Goal: Navigation & Orientation: Find specific page/section

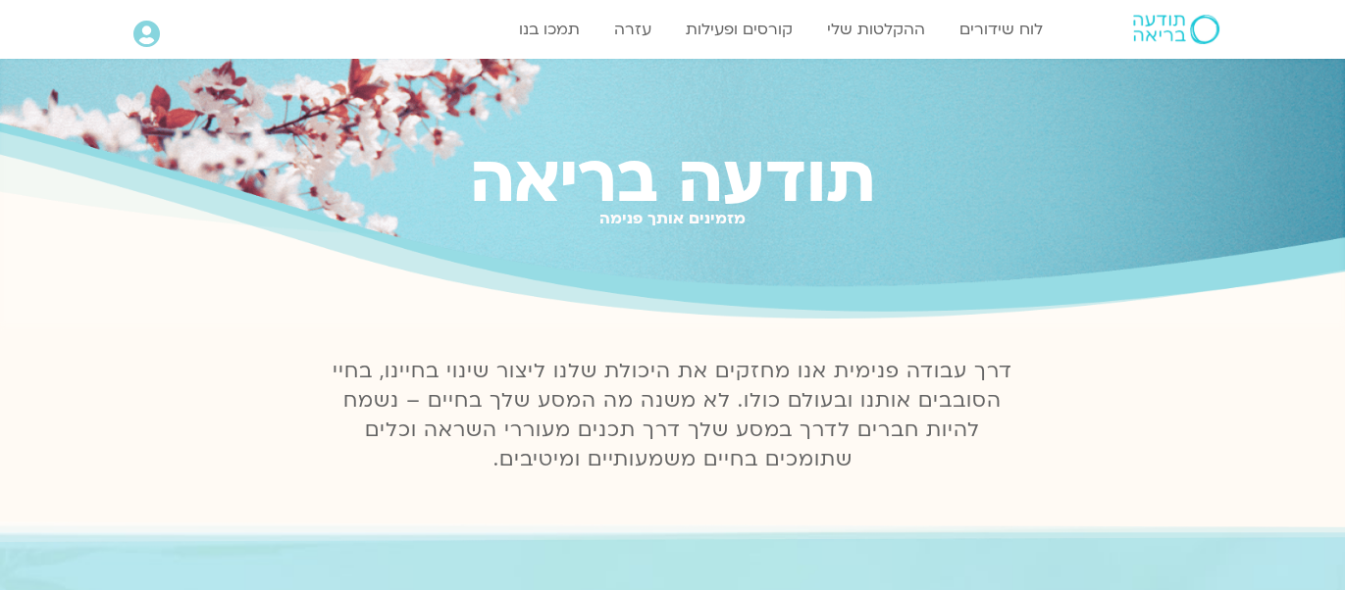
click at [149, 26] on icon at bounding box center [146, 34] width 26 height 27
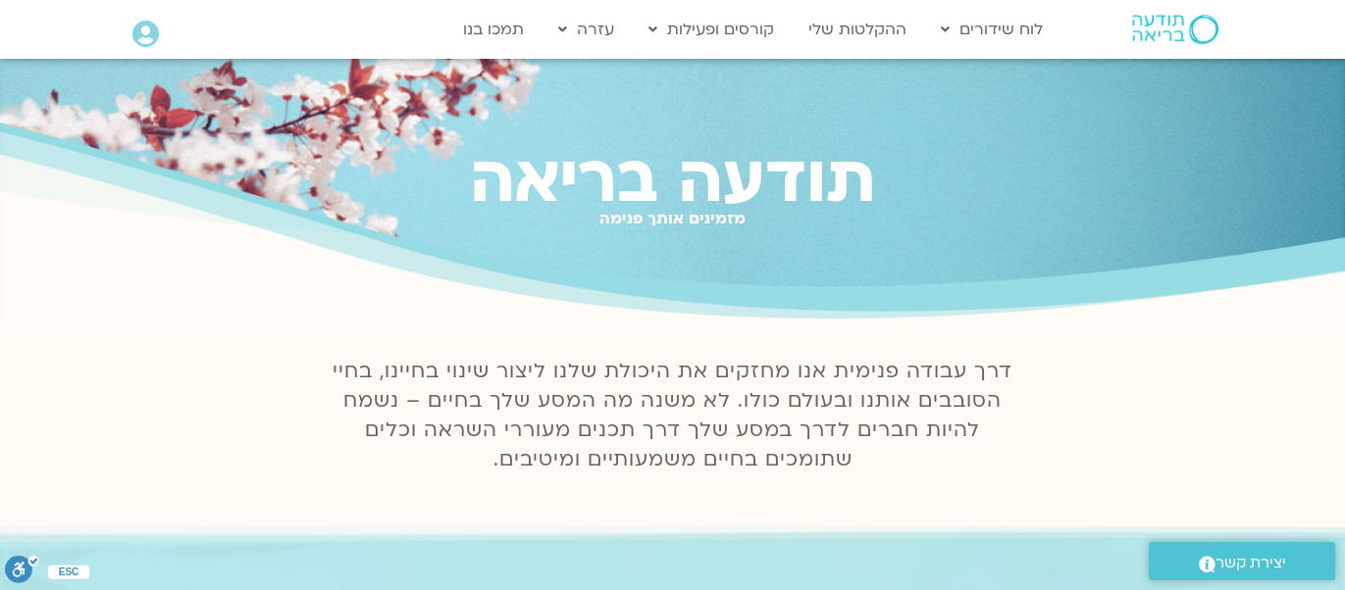
click at [142, 45] on icon at bounding box center [145, 34] width 26 height 27
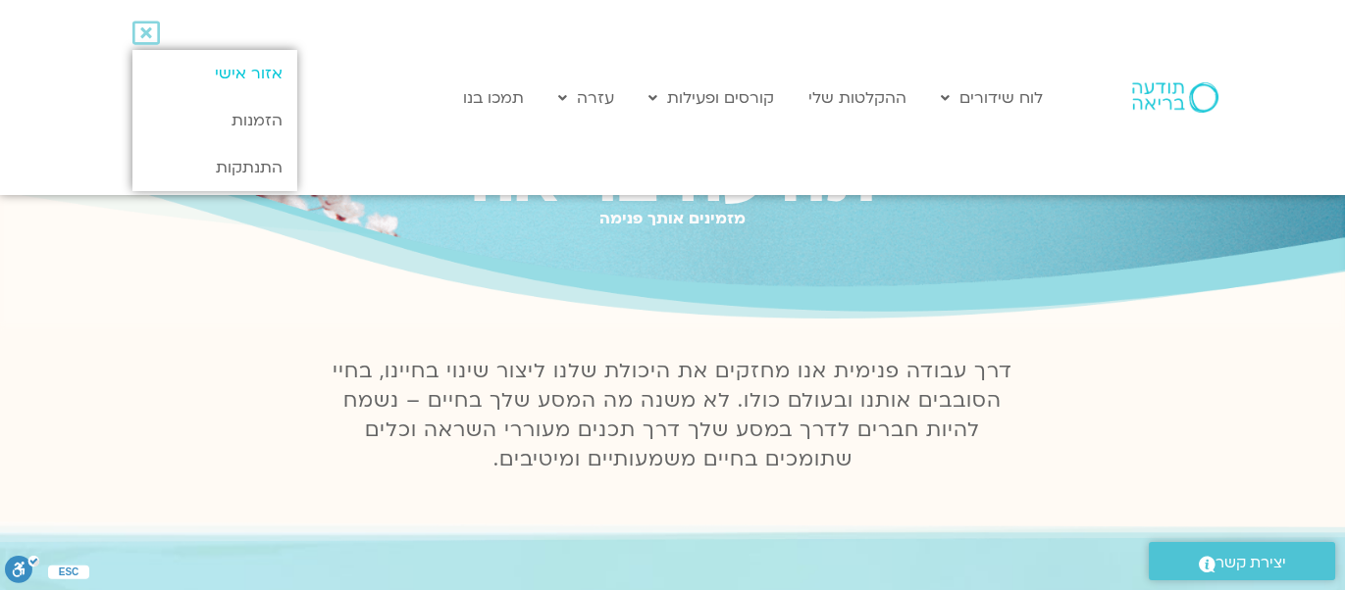
click at [254, 74] on link "אזור אישי" at bounding box center [214, 73] width 164 height 47
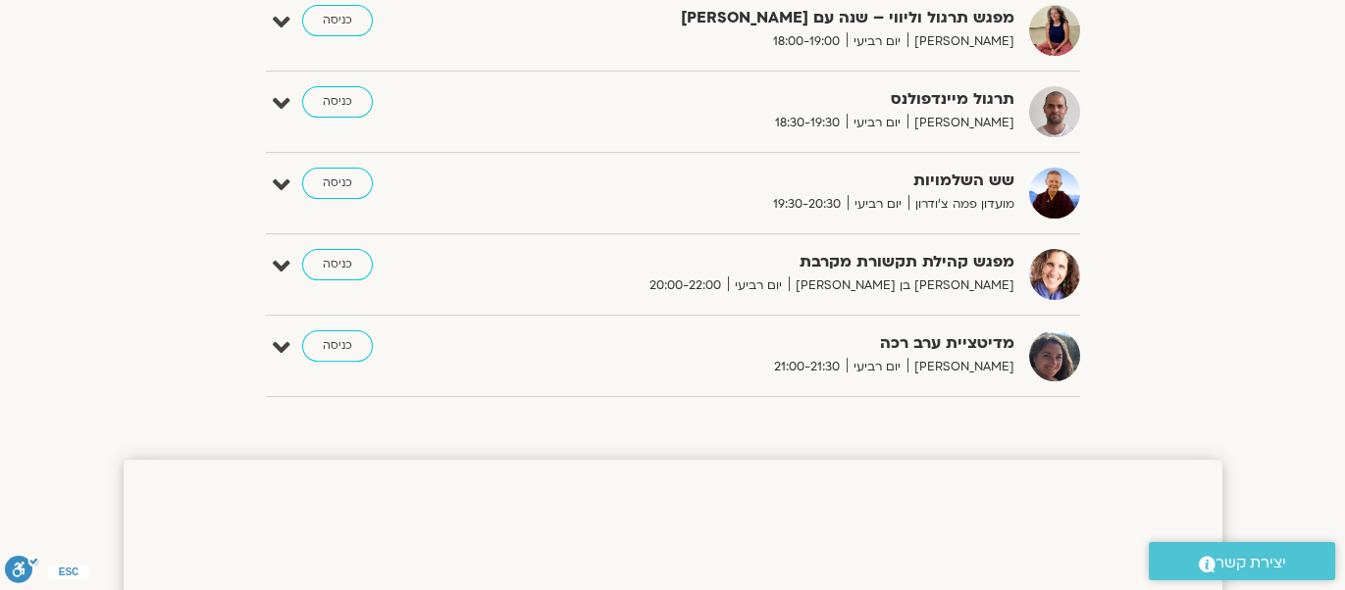
scroll to position [1515, 0]
click at [311, 258] on link "כניסה" at bounding box center [337, 263] width 71 height 31
click at [341, 259] on link "כניסה" at bounding box center [337, 263] width 71 height 31
